Goal: Transaction & Acquisition: Purchase product/service

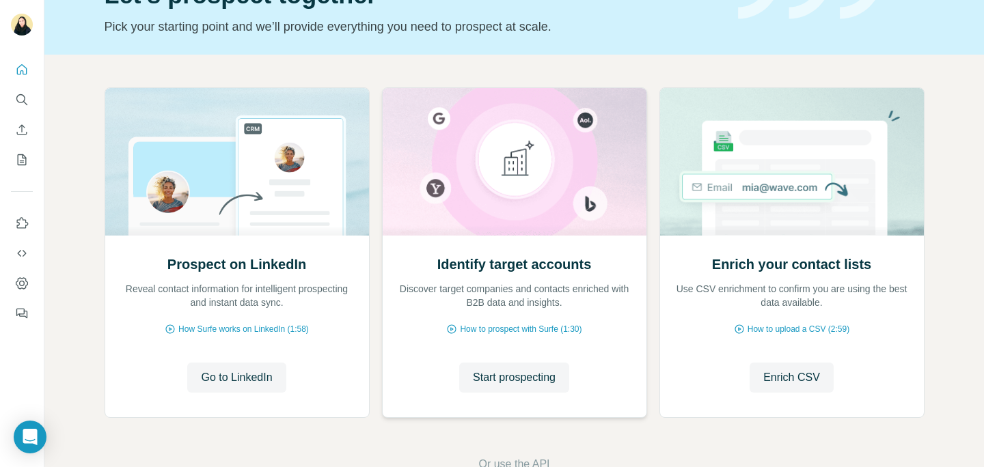
scroll to position [96, 0]
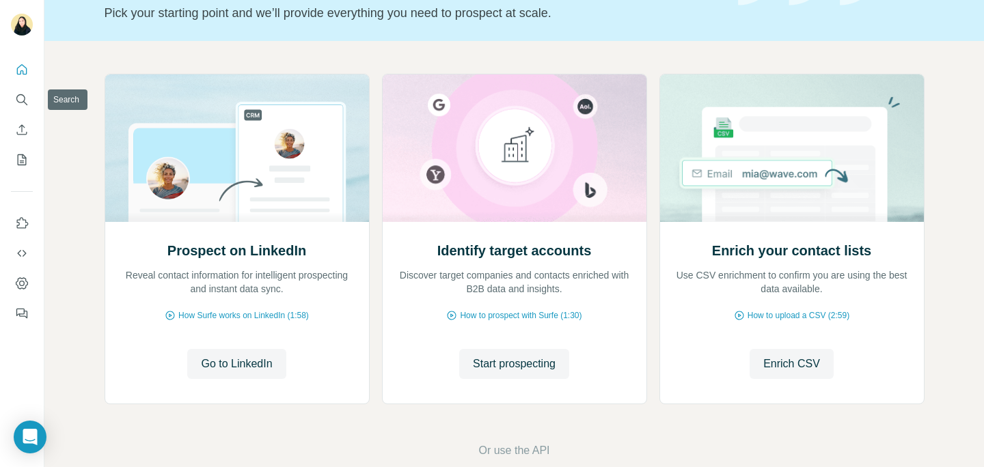
click at [3, 100] on div at bounding box center [22, 187] width 44 height 277
click at [17, 94] on icon "Search" at bounding box center [22, 100] width 14 height 14
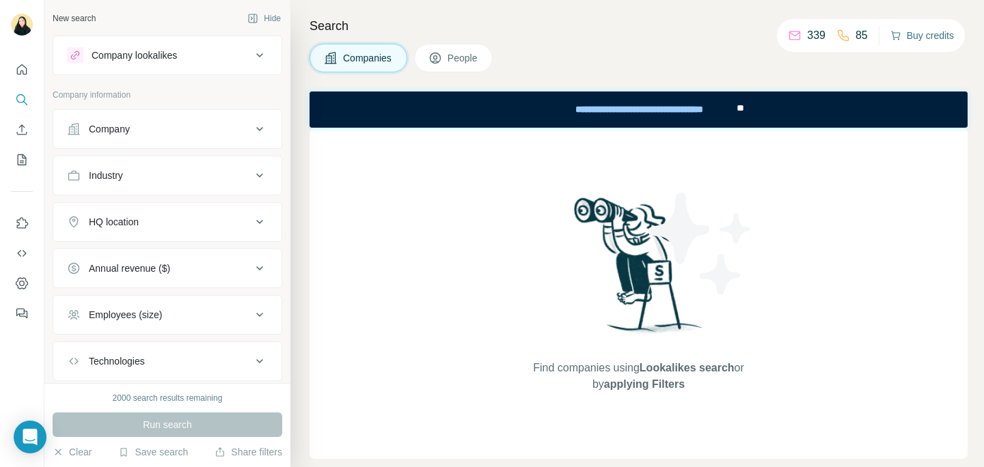
click at [926, 38] on button "Buy credits" at bounding box center [922, 35] width 64 height 19
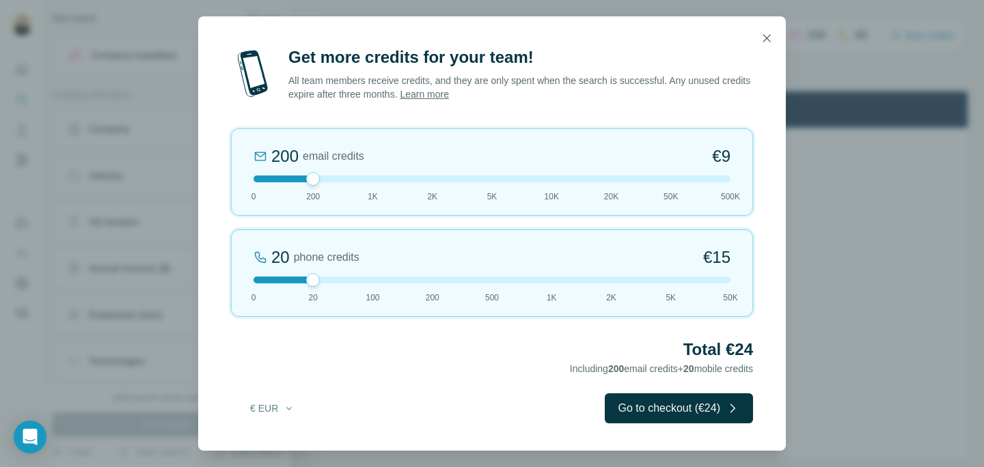
click at [372, 180] on div at bounding box center [491, 179] width 477 height 7
drag, startPoint x: 654, startPoint y: 411, endPoint x: 538, endPoint y: 398, distance: 116.9
click at [539, 398] on div "€ EUR Go to checkout (€57)" at bounding box center [492, 408] width 522 height 30
click at [374, 278] on div at bounding box center [491, 280] width 477 height 7
click at [310, 282] on div at bounding box center [491, 280] width 477 height 7
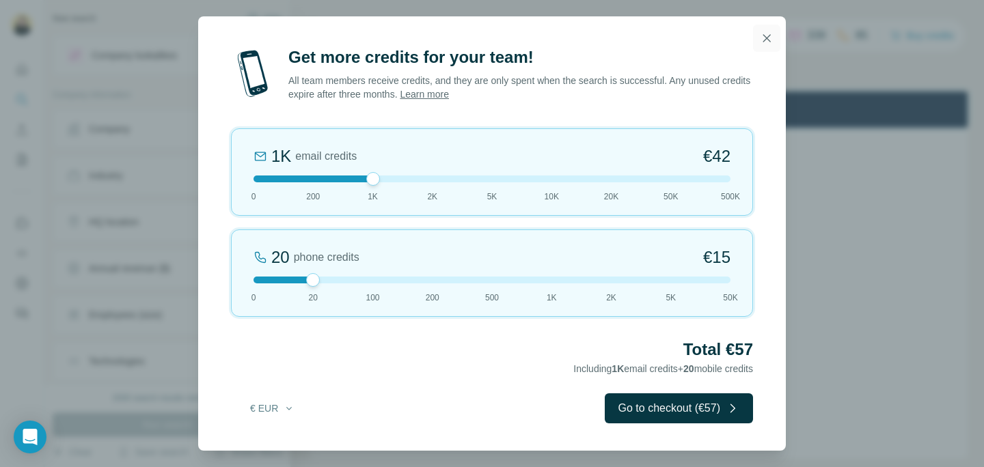
click at [766, 42] on icon "button" at bounding box center [766, 38] width 14 height 14
